Goal: Task Accomplishment & Management: Complete application form

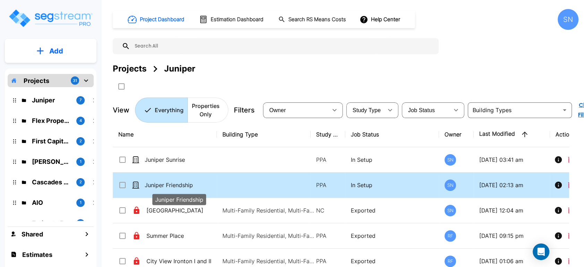
click at [157, 182] on p "Juniper Friendship" at bounding box center [179, 185] width 69 height 8
checkbox input "true"
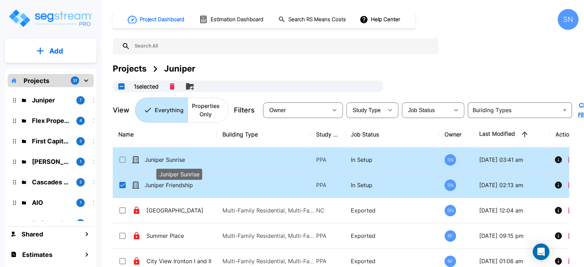
click at [169, 160] on p "Juniper Sunrise" at bounding box center [179, 160] width 69 height 8
checkbox input "true"
click at [169, 160] on p "Juniper Sunrise" at bounding box center [179, 160] width 69 height 8
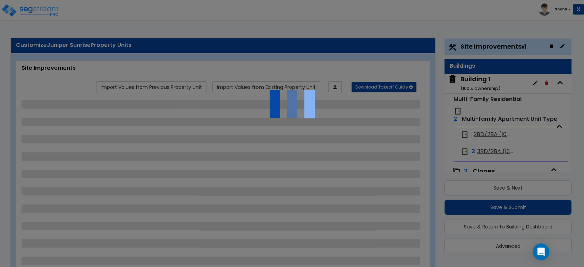
scroll to position [18, 0]
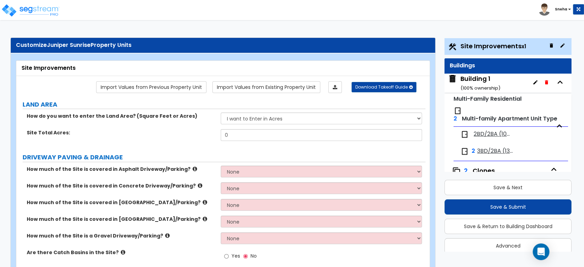
click at [490, 150] on span "3BD/2BA (1376 SF)" at bounding box center [496, 151] width 39 height 8
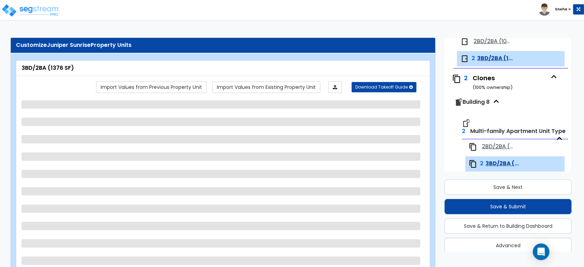
scroll to position [105, 0]
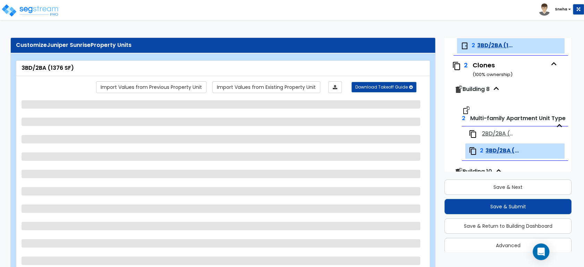
select select "1"
select select "3"
select select "5"
select select "3"
select select "2"
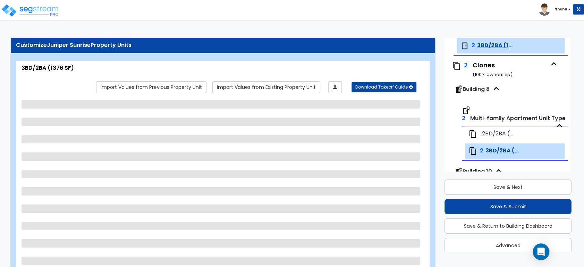
select select "3"
select select "1"
select select "2"
select select "1"
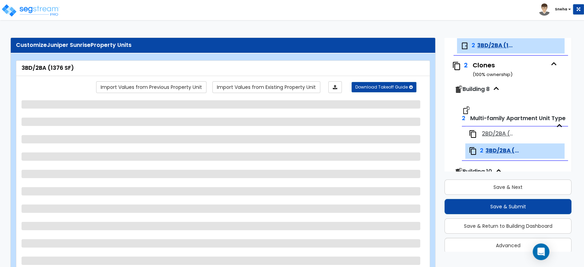
select select "3"
select select "1"
select select "2"
select select "1"
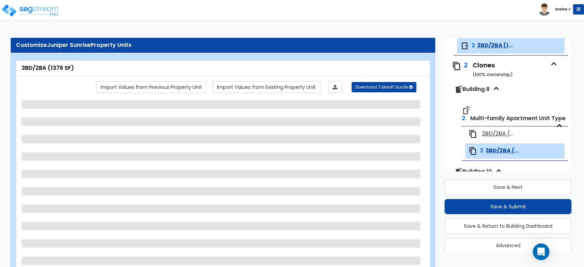
select select "1"
select select "3"
select select "2"
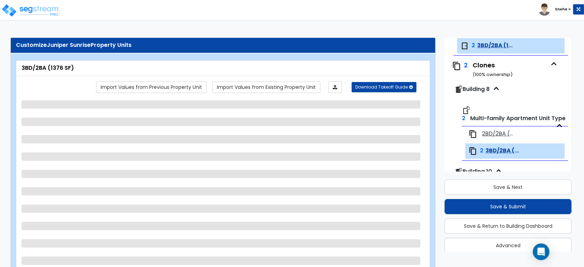
select select "1"
select select "2"
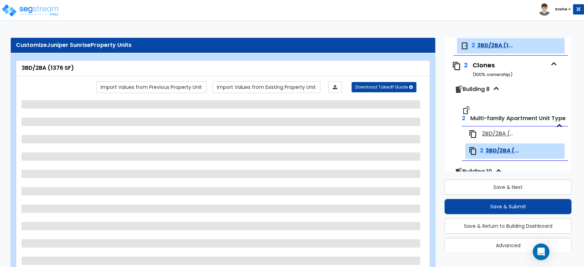
select select "2"
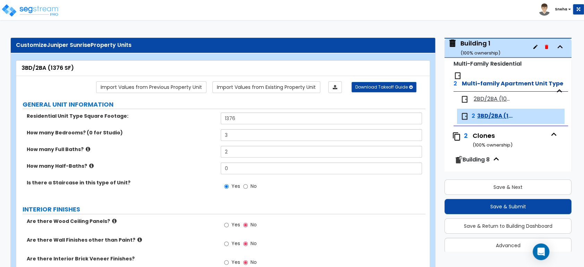
scroll to position [0, 0]
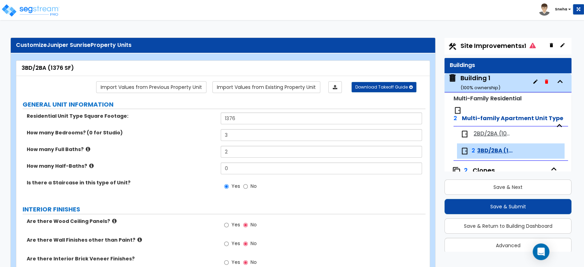
click at [489, 77] on div "Building 1 ( 100 % ownership)" at bounding box center [481, 83] width 40 height 18
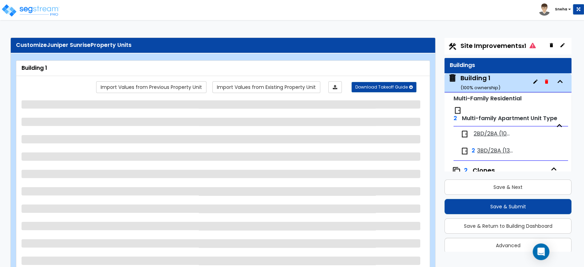
scroll to position [35, 0]
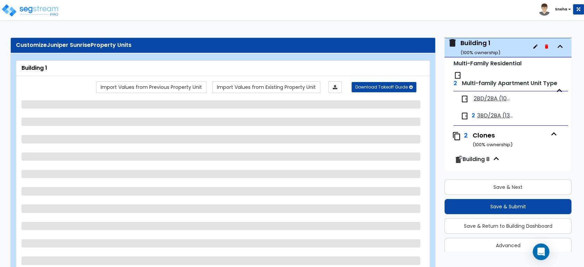
select select "1"
select select "7"
select select "2"
select select "4"
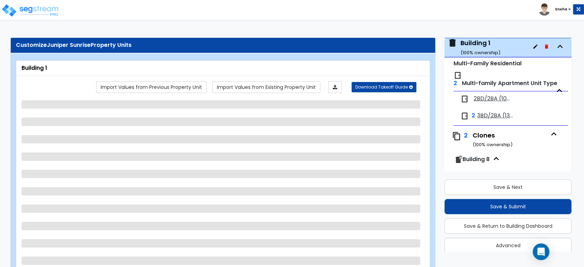
select select "3"
select select "1"
select select "2"
select select "1"
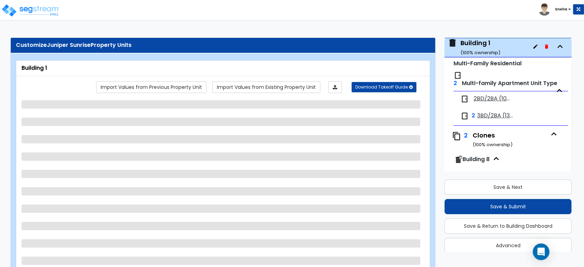
select select "3"
select select "1"
select select "3"
select select "1"
select select "2"
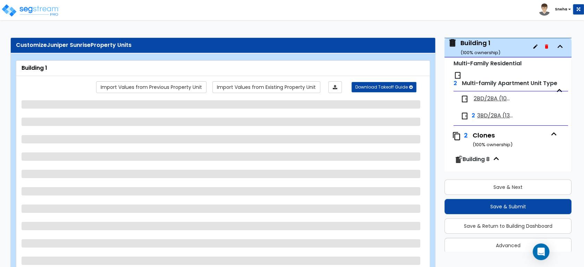
select select "2"
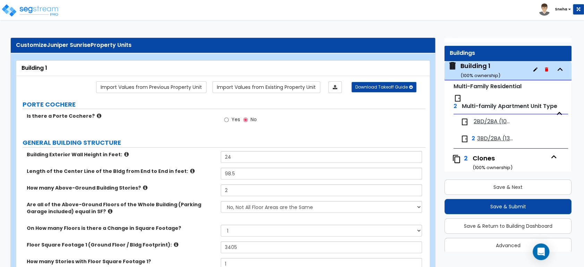
scroll to position [0, 0]
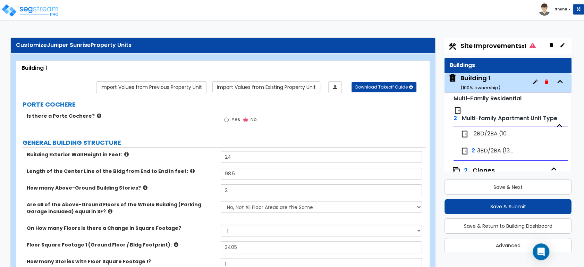
drag, startPoint x: 471, startPoint y: 44, endPoint x: 472, endPoint y: 70, distance: 26.0
click at [471, 44] on span "Site Improvements x1" at bounding box center [498, 45] width 75 height 9
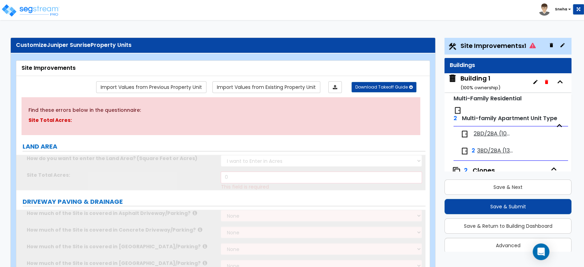
scroll to position [18, 0]
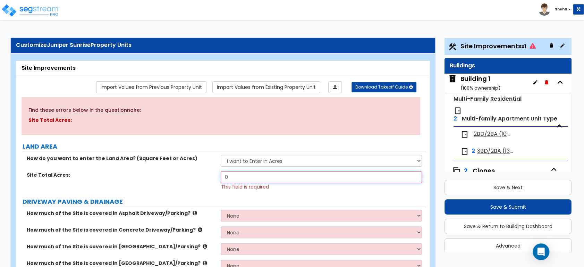
drag, startPoint x: 192, startPoint y: 174, endPoint x: 156, endPoint y: 175, distance: 35.8
click at [156, 175] on div "Site Total Acres: 0 This field is required" at bounding box center [220, 180] width 409 height 19
type input "5.08"
click at [200, 180] on div "Site Total Acres: 5.08 This field is required" at bounding box center [220, 180] width 409 height 19
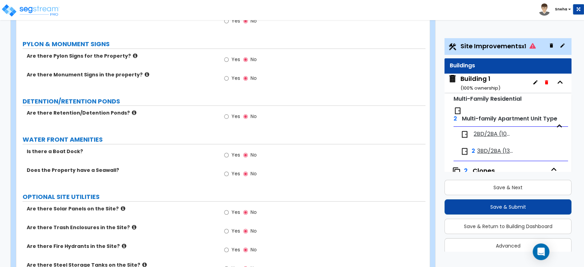
scroll to position [1247, 0]
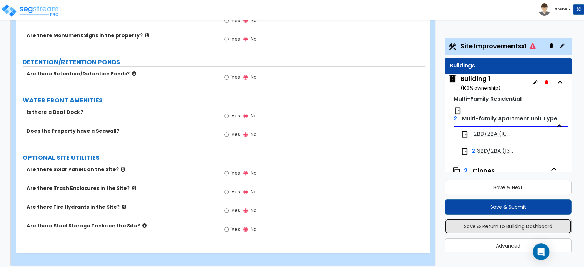
click at [504, 225] on button "Save & Return to Building Dashboard" at bounding box center [508, 226] width 127 height 15
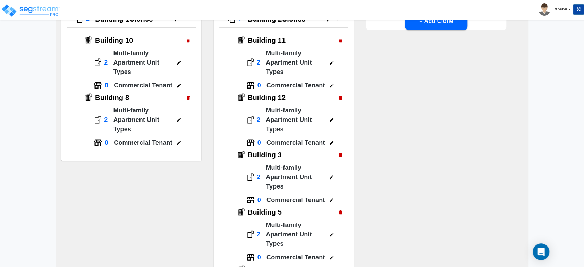
scroll to position [154, 0]
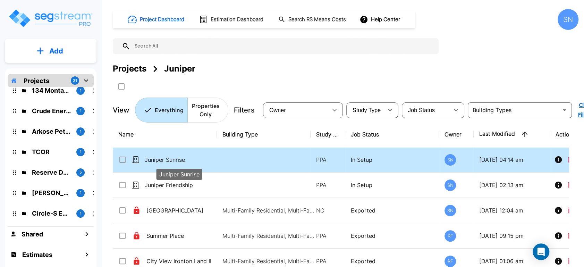
click at [181, 159] on p "Juniper Sunrise" at bounding box center [179, 160] width 69 height 8
checkbox input "true"
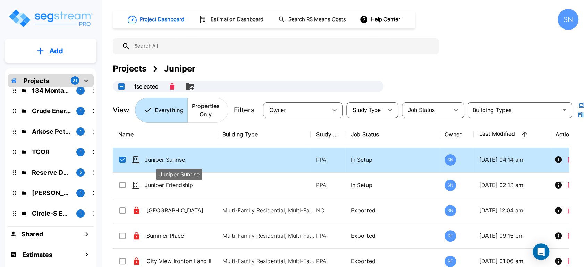
click at [181, 159] on p "Juniper Sunrise" at bounding box center [179, 160] width 69 height 8
